Goal: Task Accomplishment & Management: Manage account settings

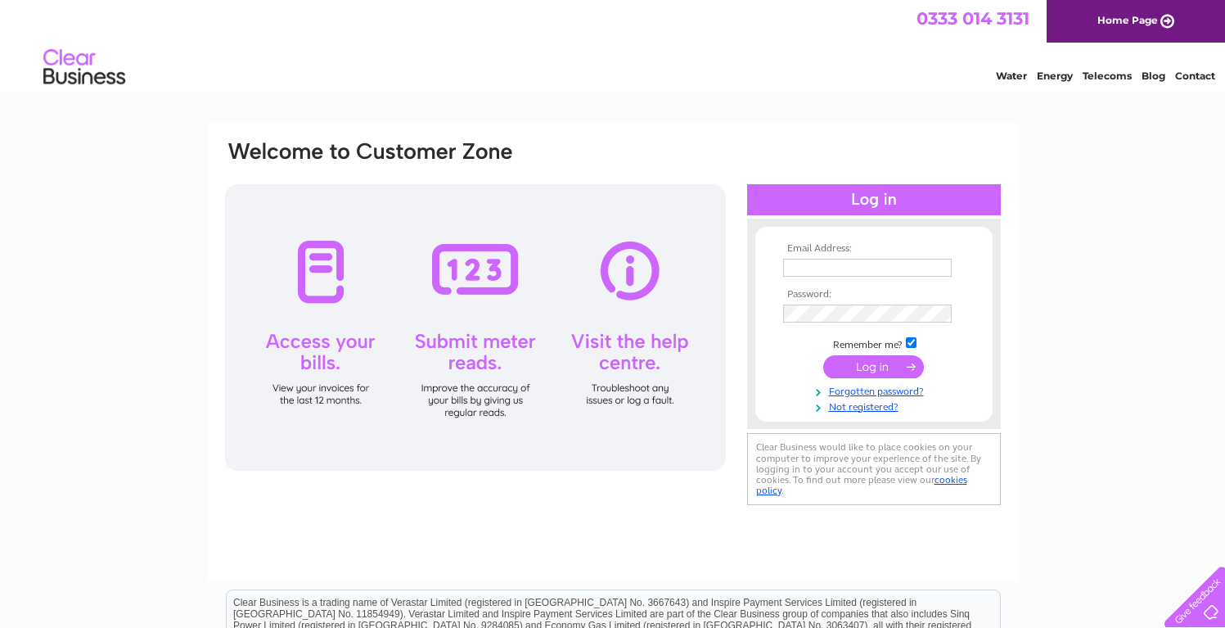
click at [845, 270] on input "text" at bounding box center [867, 268] width 169 height 18
type input "pharmacykinross@gmail.com"
click at [852, 367] on input "submit" at bounding box center [873, 368] width 101 height 23
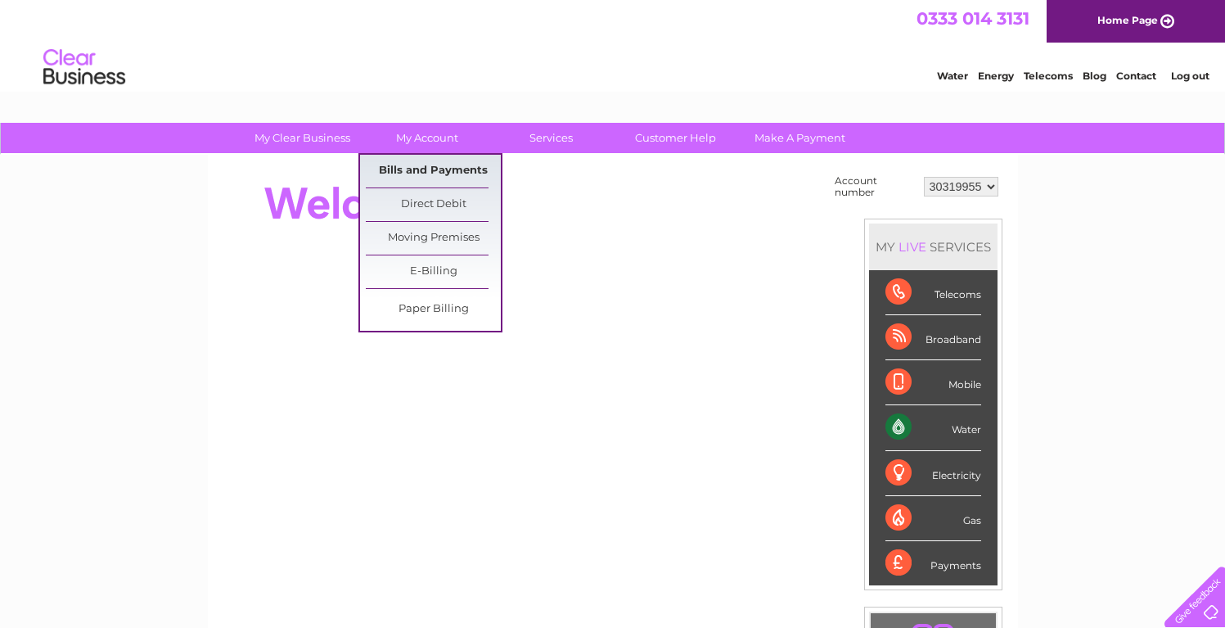
click at [431, 164] on link "Bills and Payments" at bounding box center [433, 171] width 135 height 33
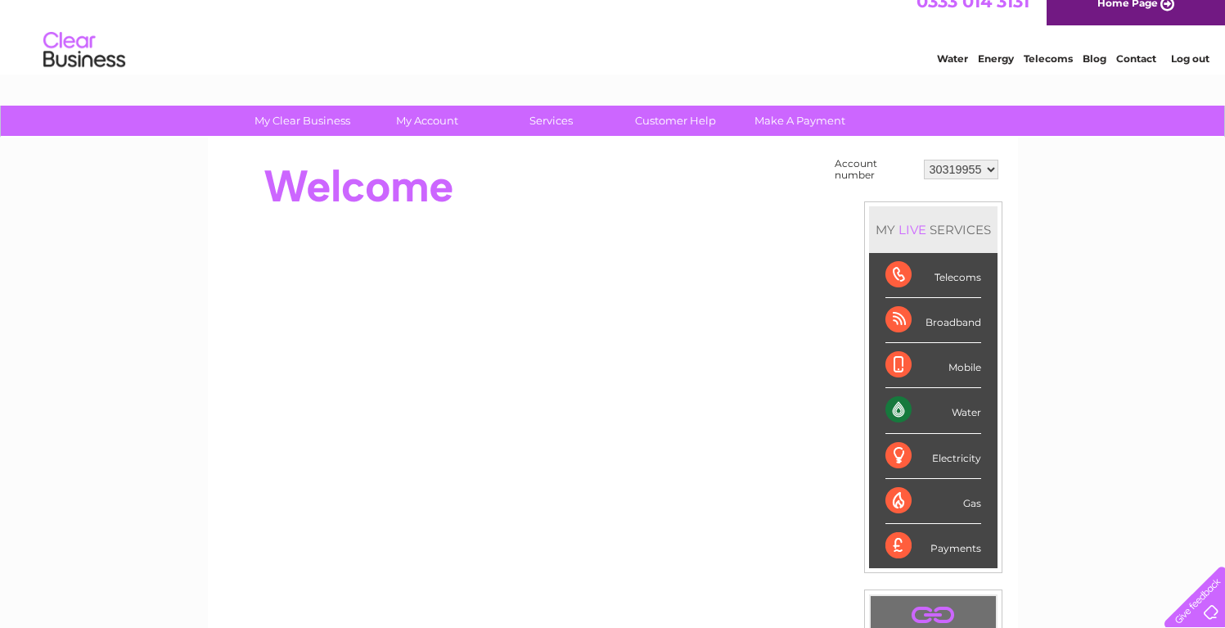
scroll to position [36, 0]
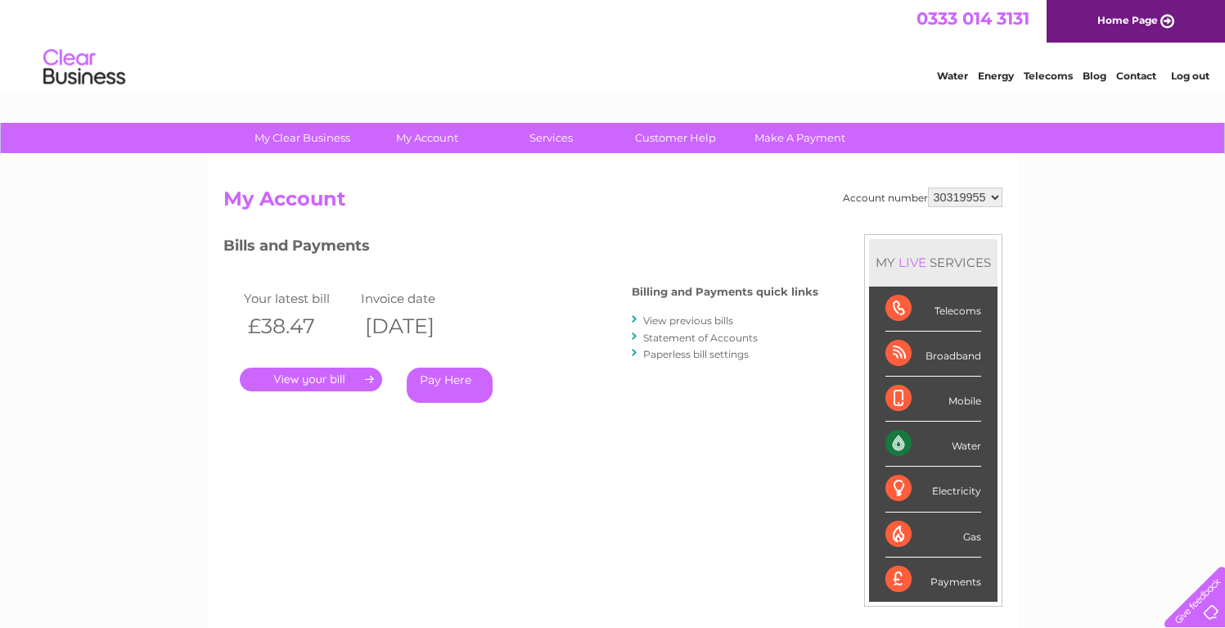
click at [665, 318] on link "View previous bills" at bounding box center [688, 320] width 90 height 12
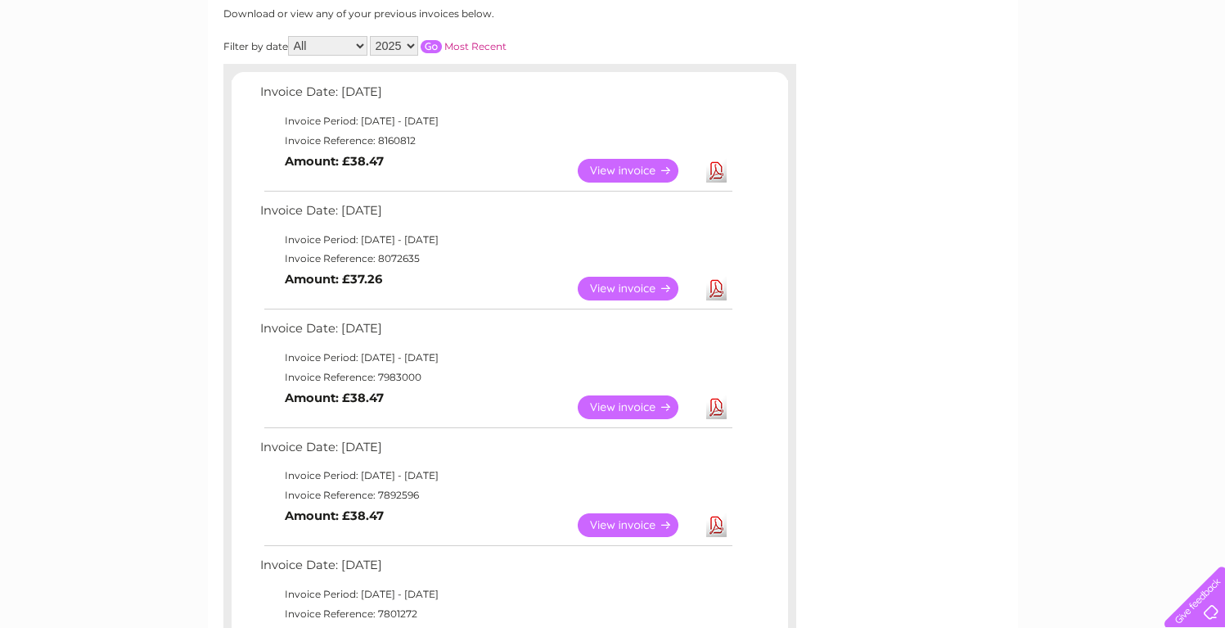
scroll to position [218, 0]
